Goal: Task Accomplishment & Management: Manage account settings

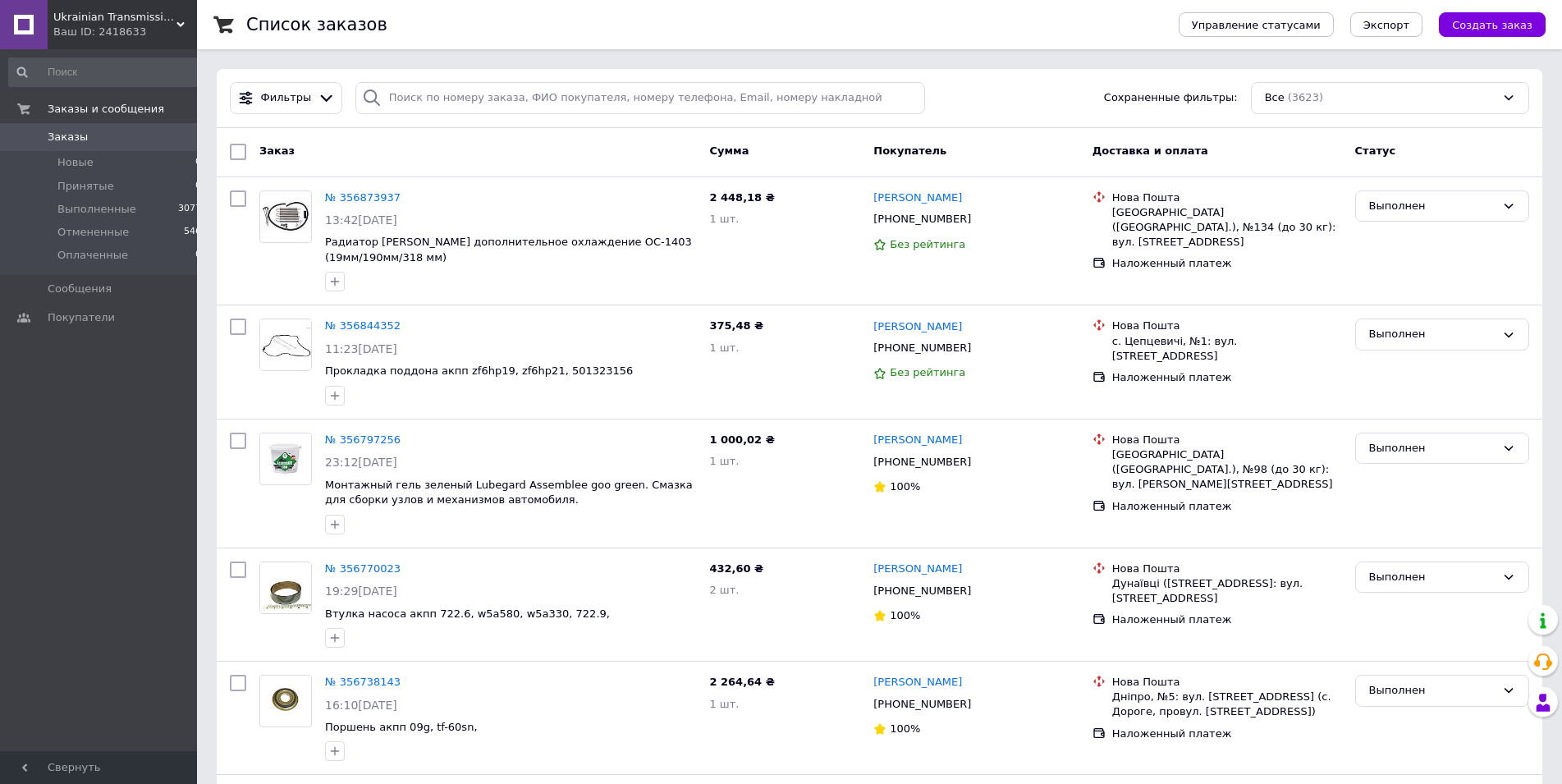
click at [141, 606] on div "Заказы и сообщения Заказы 0 Новые 0 Принятые 0 Выполненные 3077 Отмененные 546 …" at bounding box center [106, 407] width 211 height 716
click at [65, 137] on span "Заказы" at bounding box center [67, 137] width 40 height 15
click at [67, 132] on span "Заказы" at bounding box center [67, 137] width 40 height 15
click at [64, 136] on span "Заказы" at bounding box center [67, 137] width 40 height 15
click at [53, 142] on span "Заказы" at bounding box center [67, 137] width 40 height 15
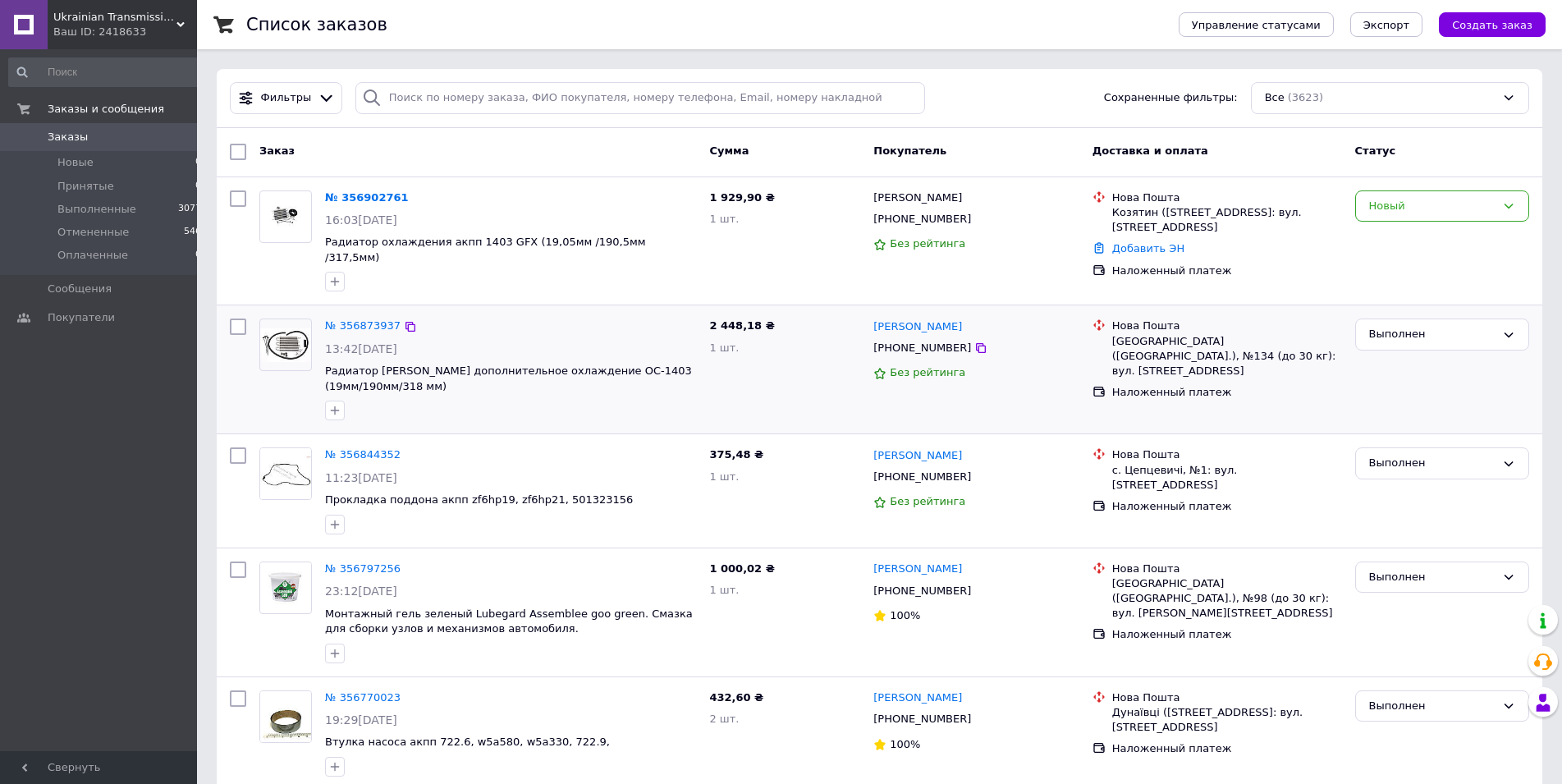
click at [1371, 393] on div "Выполнен" at bounding box center [1442, 369] width 187 height 115
click at [68, 140] on span "Заказы" at bounding box center [67, 137] width 40 height 15
click at [1430, 208] on div "Новый" at bounding box center [1432, 206] width 126 height 17
click at [1414, 234] on li "Принят" at bounding box center [1442, 239] width 172 height 31
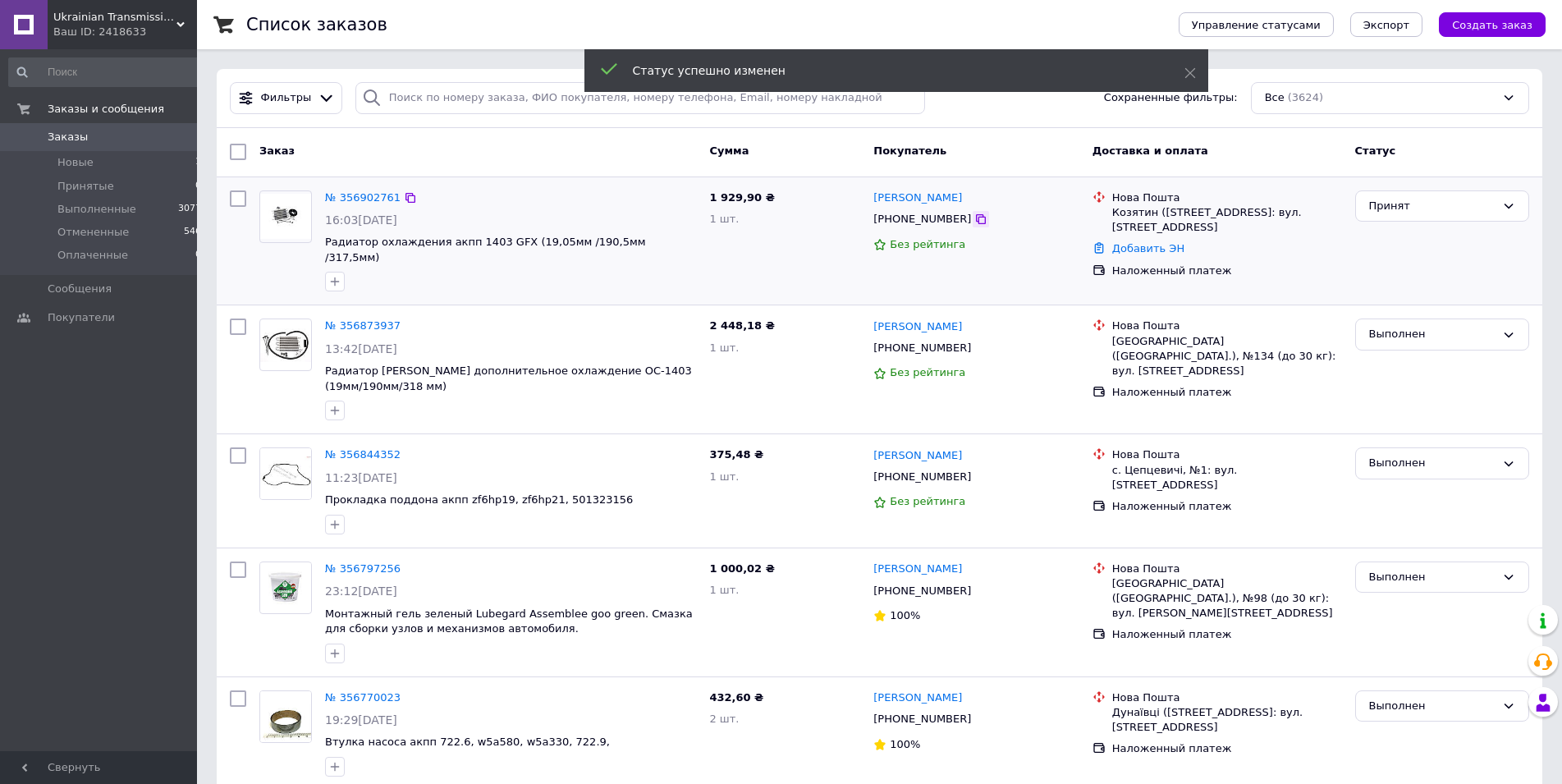
click at [975, 223] on icon at bounding box center [981, 219] width 13 height 13
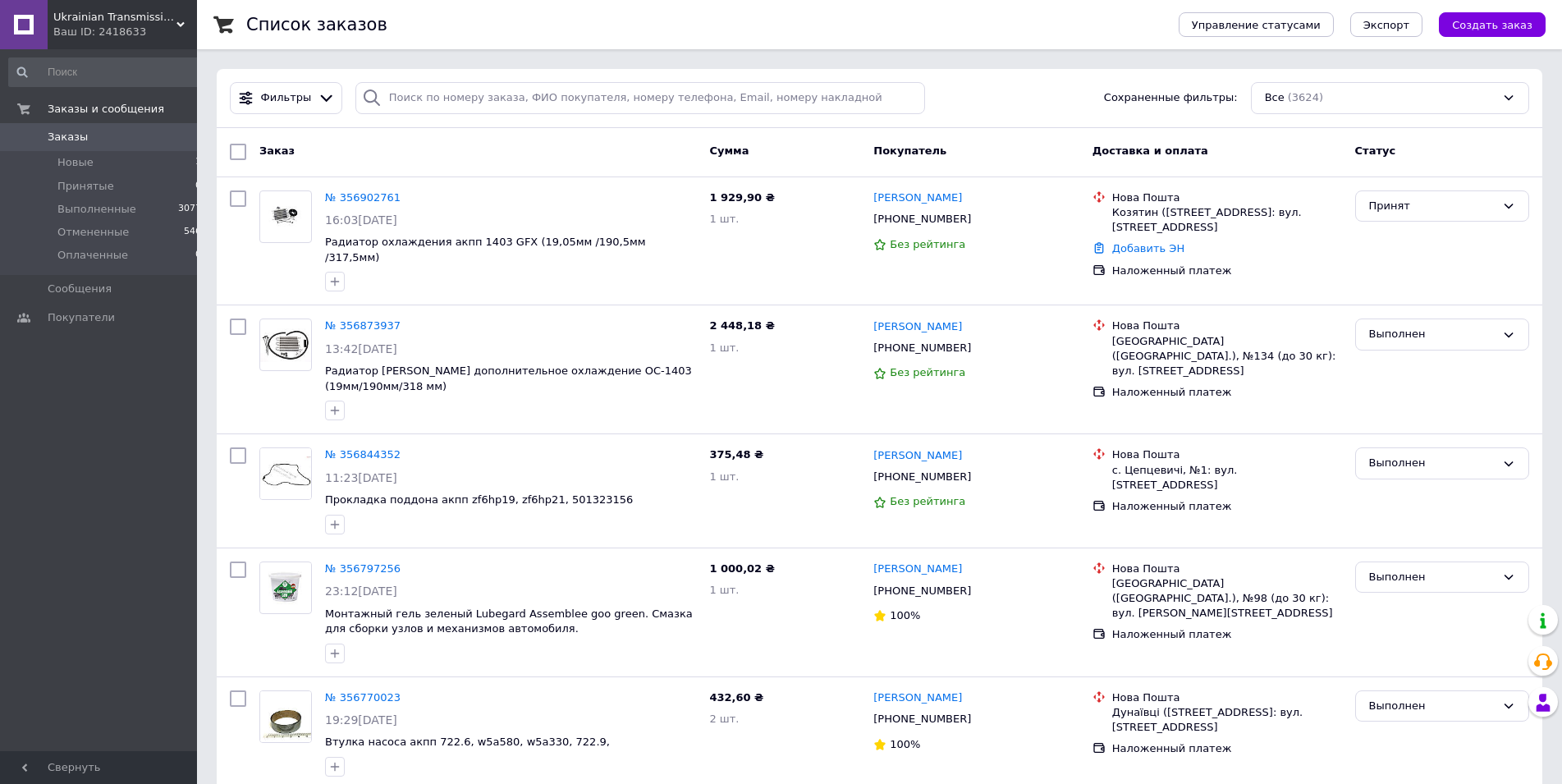
click at [47, 540] on div "Заказы и сообщения Заказы 0 Новые 1 Принятые 0 Выполненные 3077 Отмененные 546 …" at bounding box center [106, 407] width 211 height 716
drag, startPoint x: 7, startPoint y: 546, endPoint x: 202, endPoint y: 476, distance: 207.2
click at [7, 546] on div "Заказы и сообщения Заказы 0 Новые 1 Принятые 0 Выполненные 3077 Отмененные 546 …" at bounding box center [106, 407] width 211 height 716
